Goal: Task Accomplishment & Management: Use online tool/utility

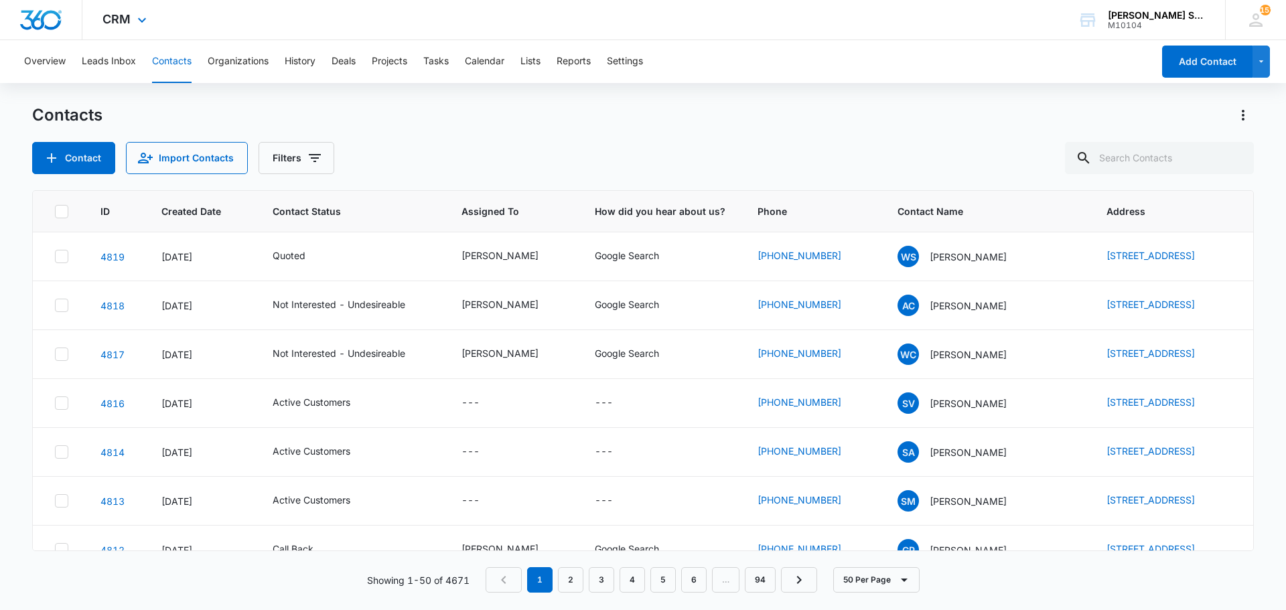
click at [151, 23] on div "CRM Apps Reputation Websites Forms CRM Email Social Content Ads Intelligence Fi…" at bounding box center [126, 20] width 88 height 40
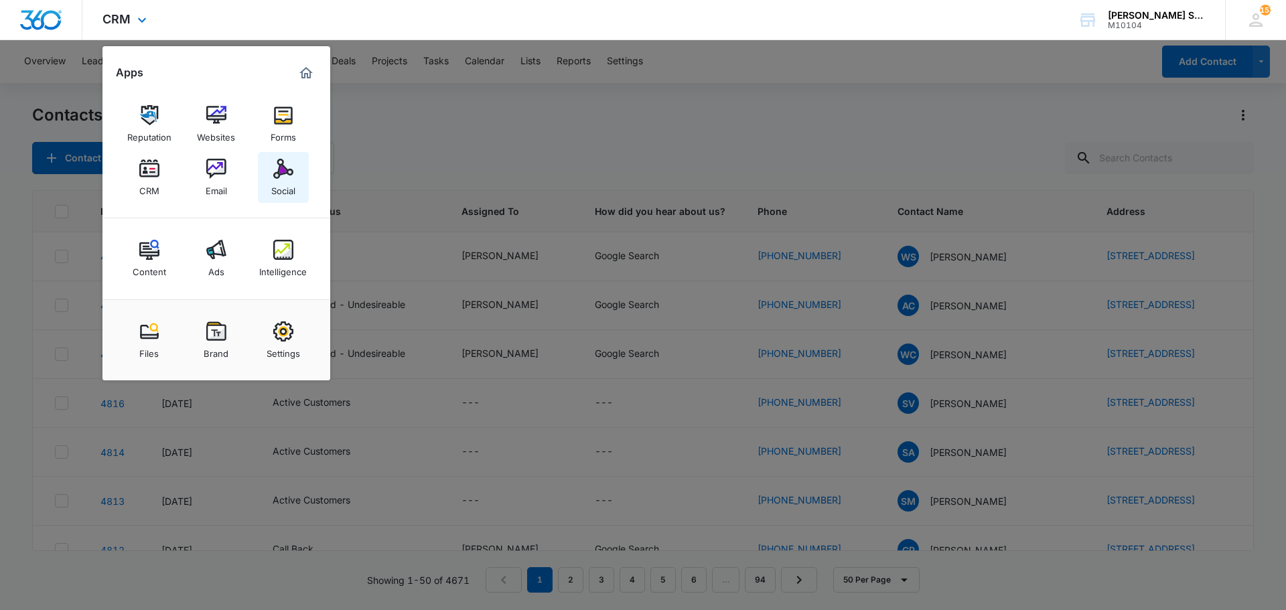
click at [277, 173] on img at bounding box center [283, 169] width 20 height 20
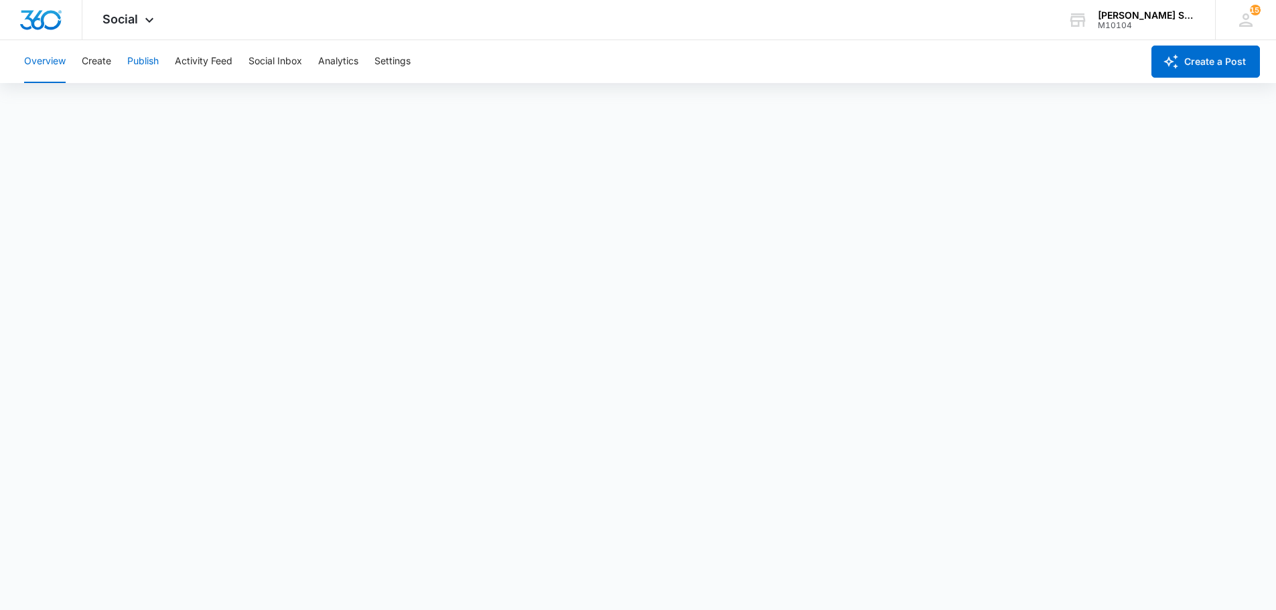
click at [141, 60] on button "Publish" at bounding box center [142, 61] width 31 height 43
